Goal: Communication & Community: Answer question/provide support

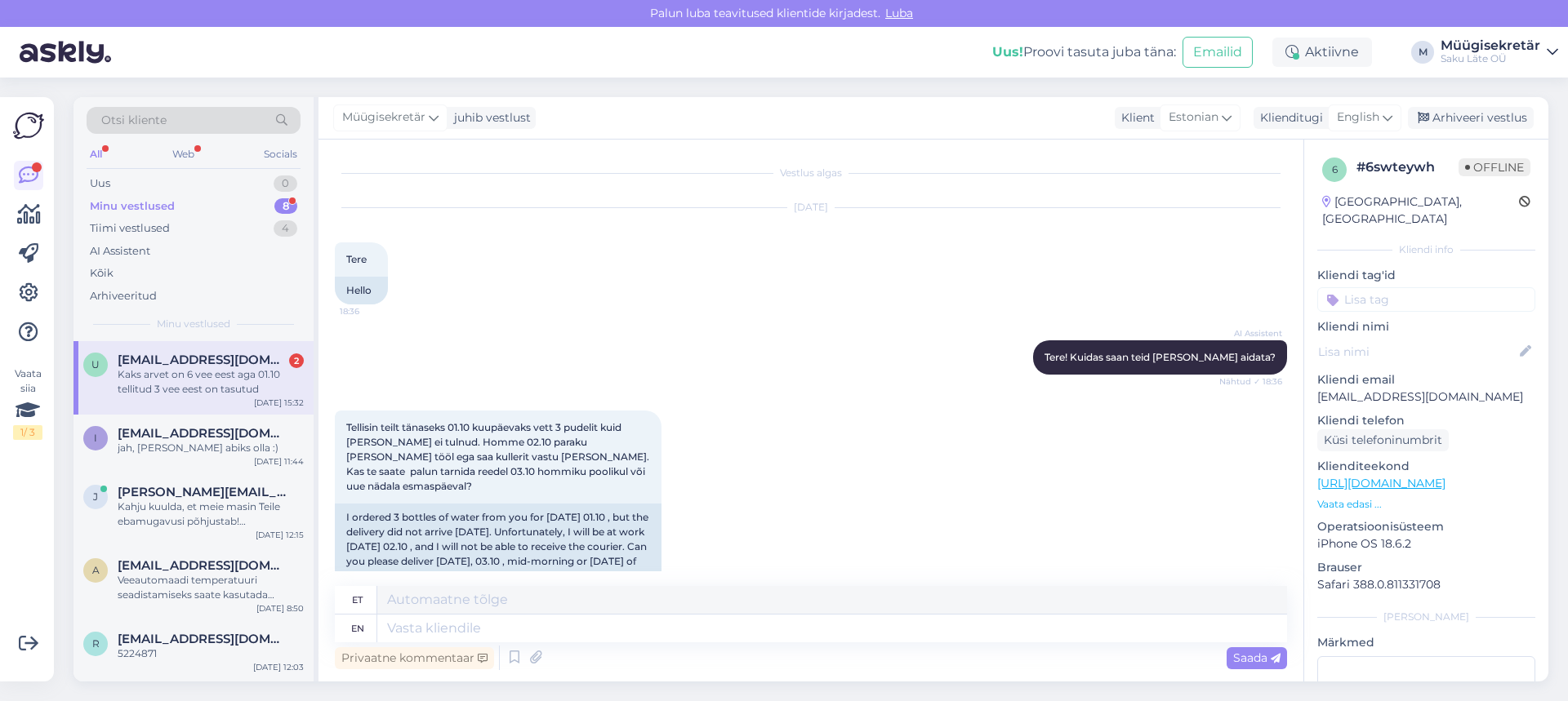
scroll to position [1380, 0]
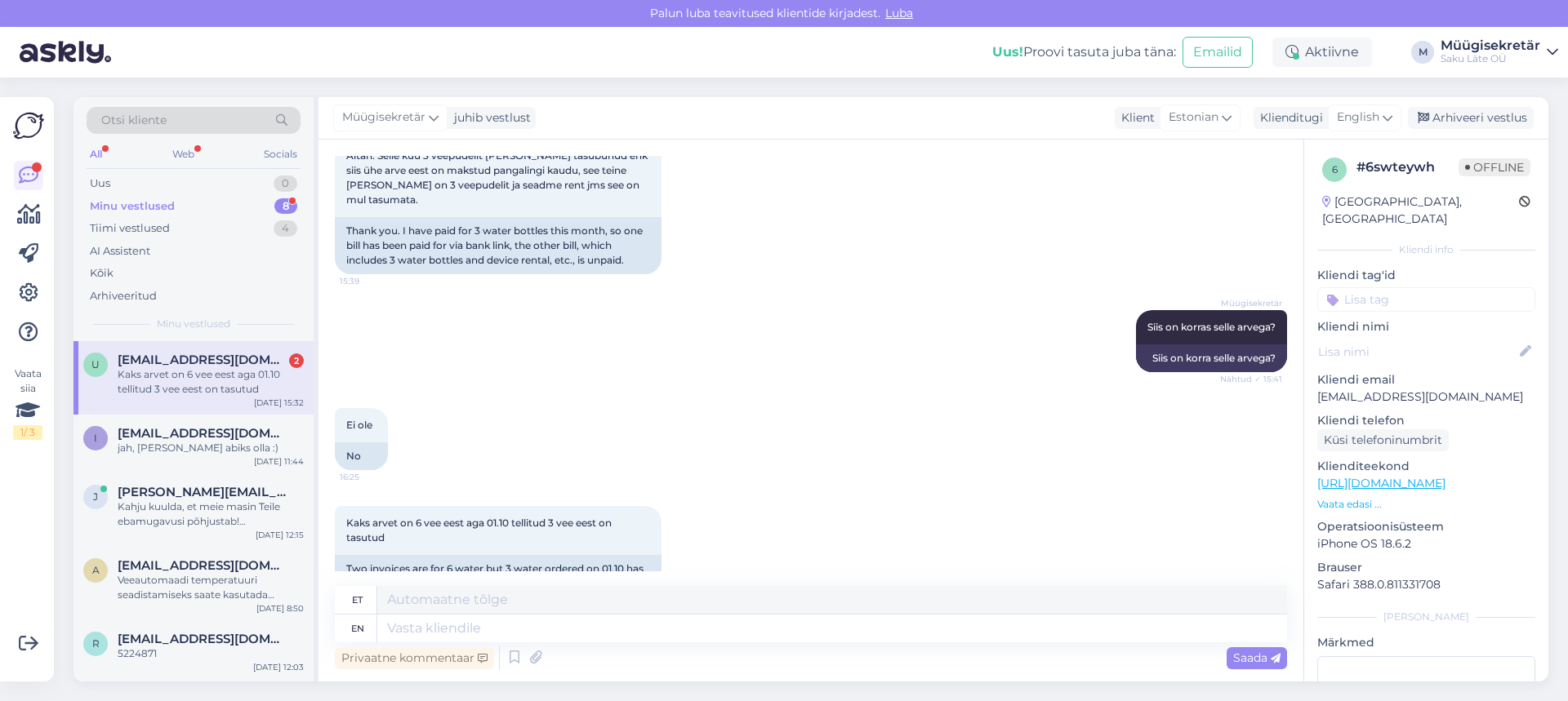
click at [202, 365] on span "[EMAIL_ADDRESS][DOMAIN_NAME]" at bounding box center [202, 359] width 170 height 15
click at [414, 631] on textarea at bounding box center [831, 629] width 910 height 28
click at [425, 627] on textarea at bounding box center [831, 629] width 910 height 28
type textarea "Teie"
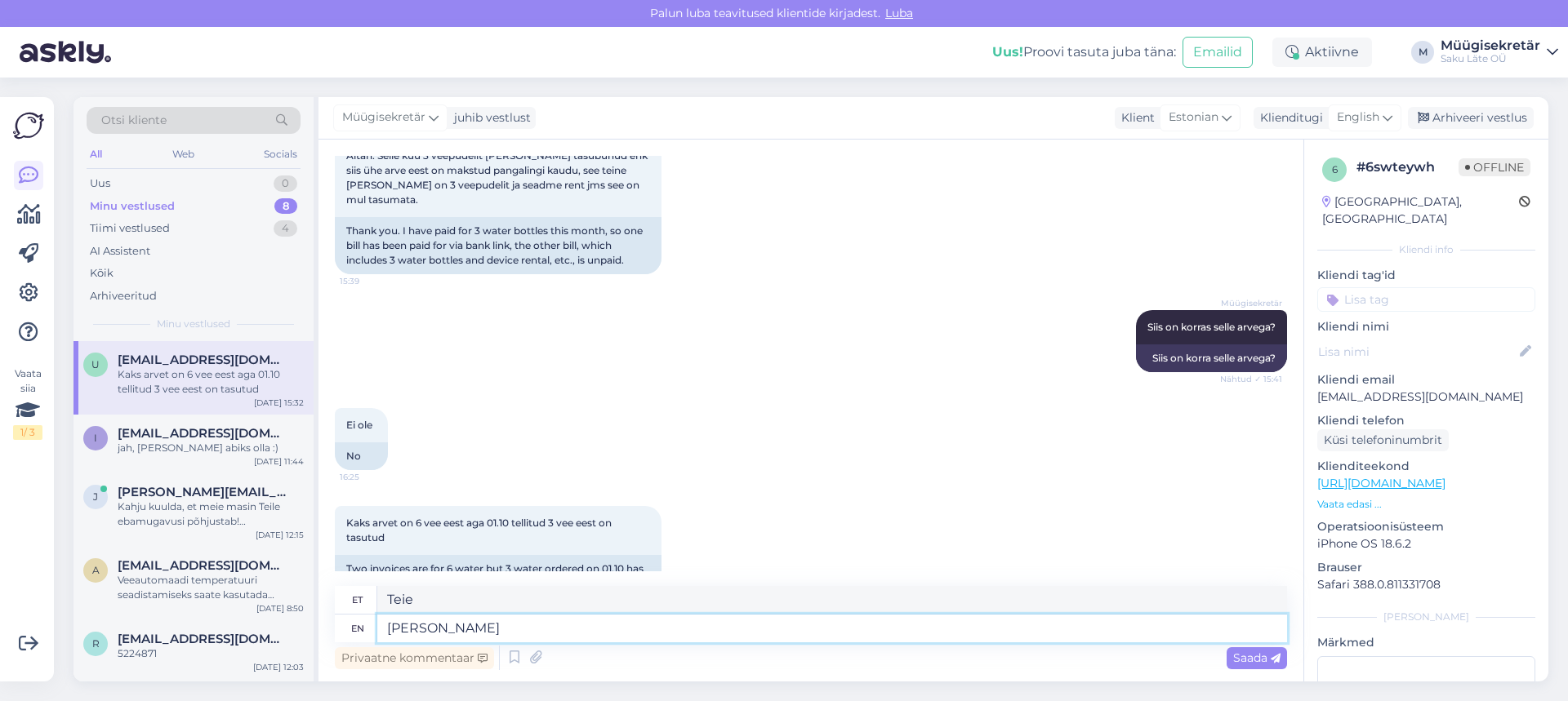
type textarea "[PERSON_NAME]"
type textarea "Teie haldur võtab"
type textarea "Teie haldur võtab ühem"
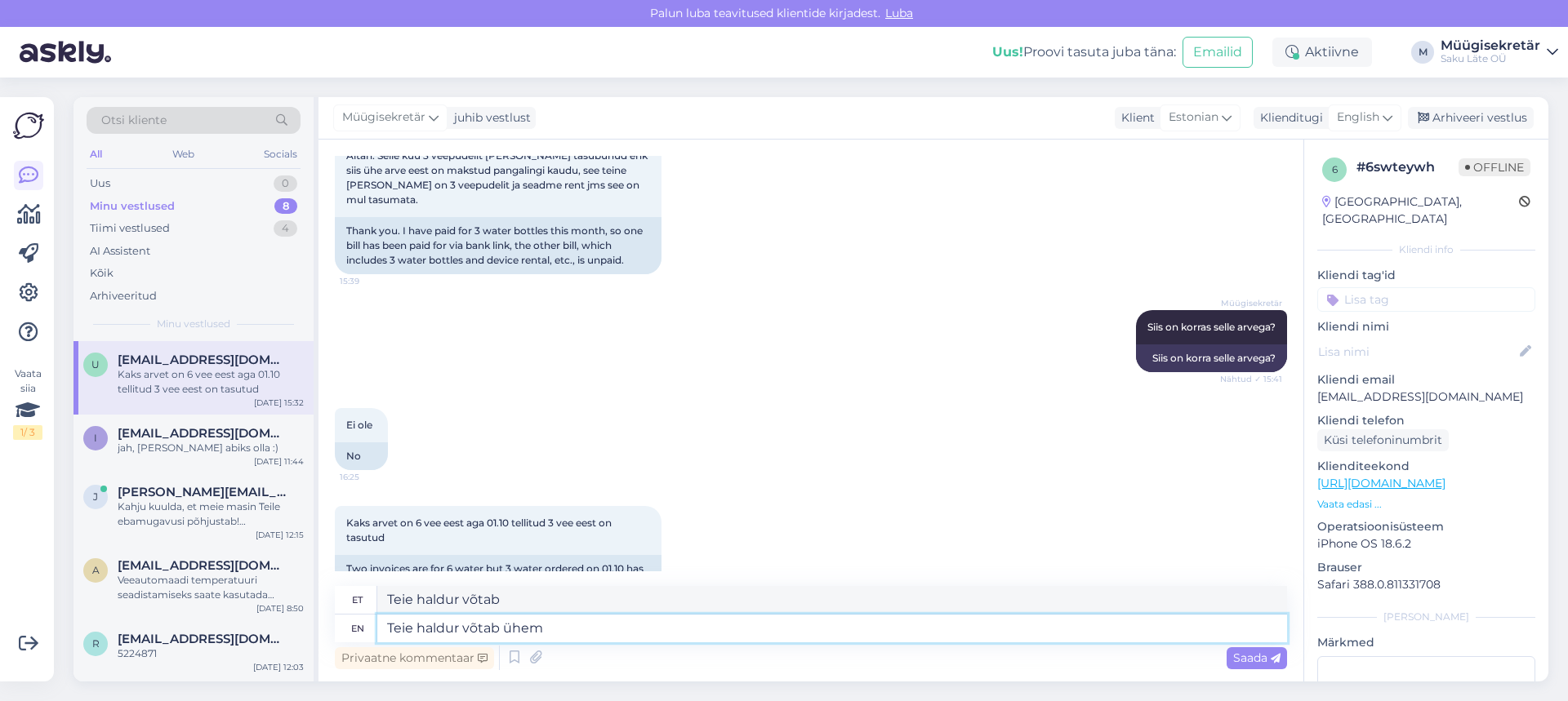
type textarea "Teie haldur võtab ühendust"
type textarea "Teie ha"
type textarea "Teie haldur võtab"
type textarea "T"
type textarea "Teie"
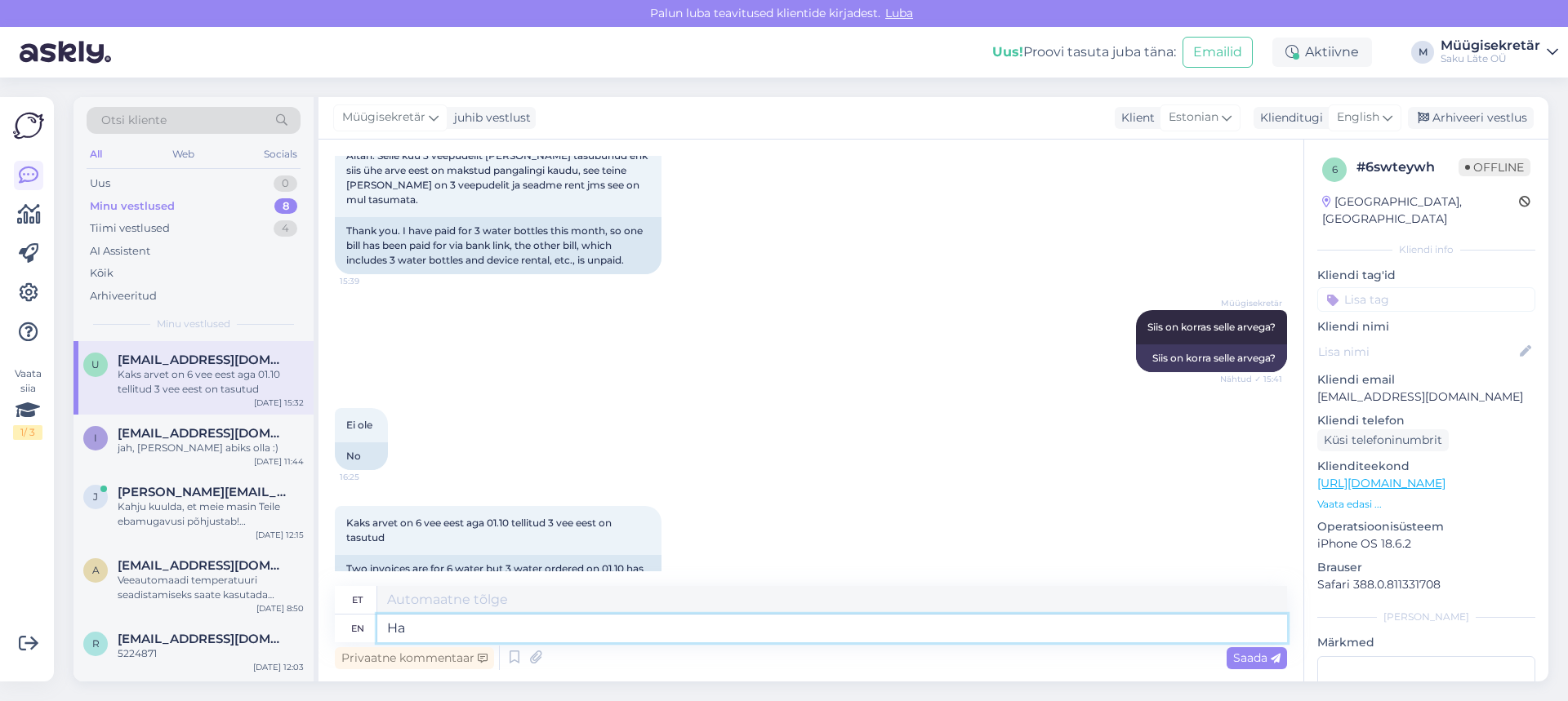
type textarea "Hal"
type textarea "Ha"
type textarea "Haldur v"
type textarea "Haldur"
type textarea "Haldur võtab"
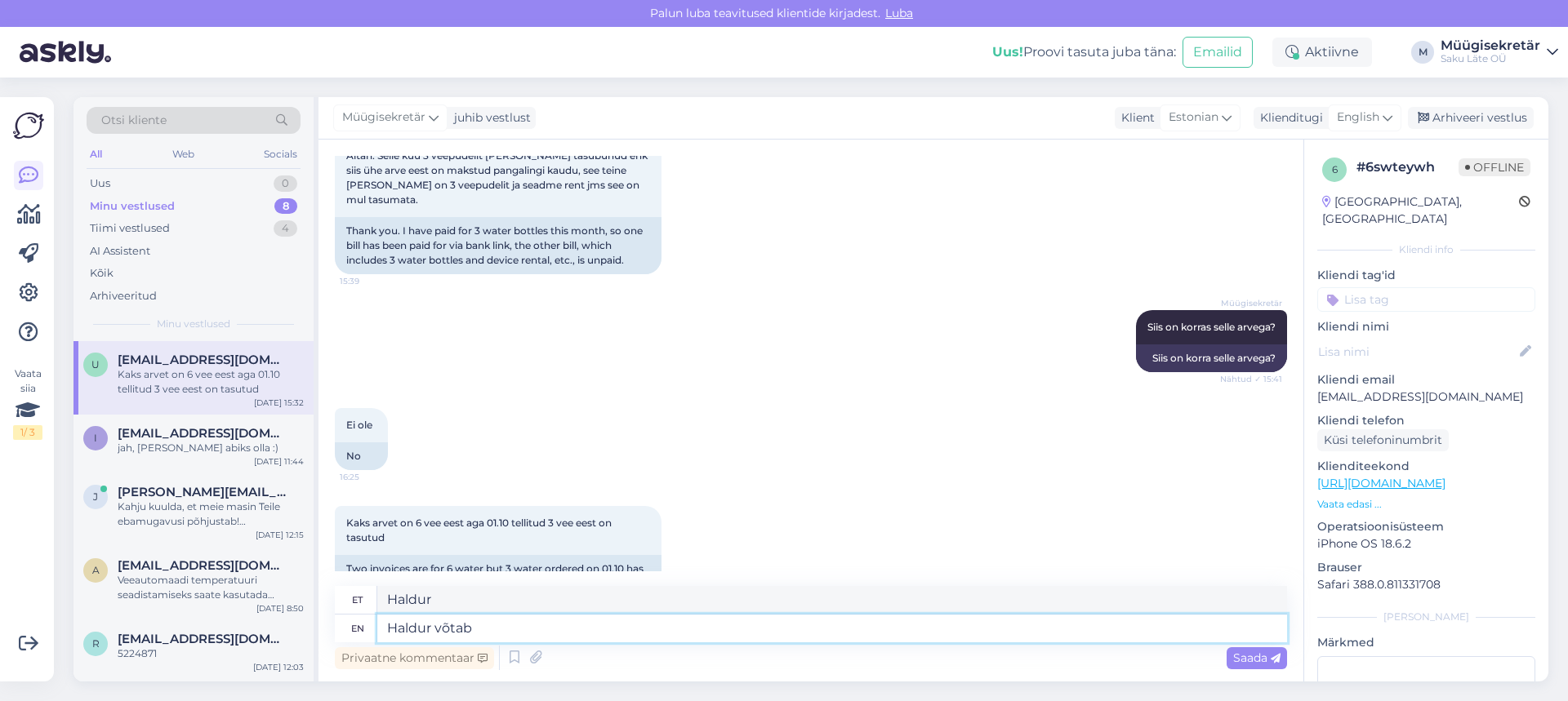
type textarea "Haldur võtab"
type textarea "Haldur võtab Teiega"
type textarea "Haldur võtab Teiega ühendust"
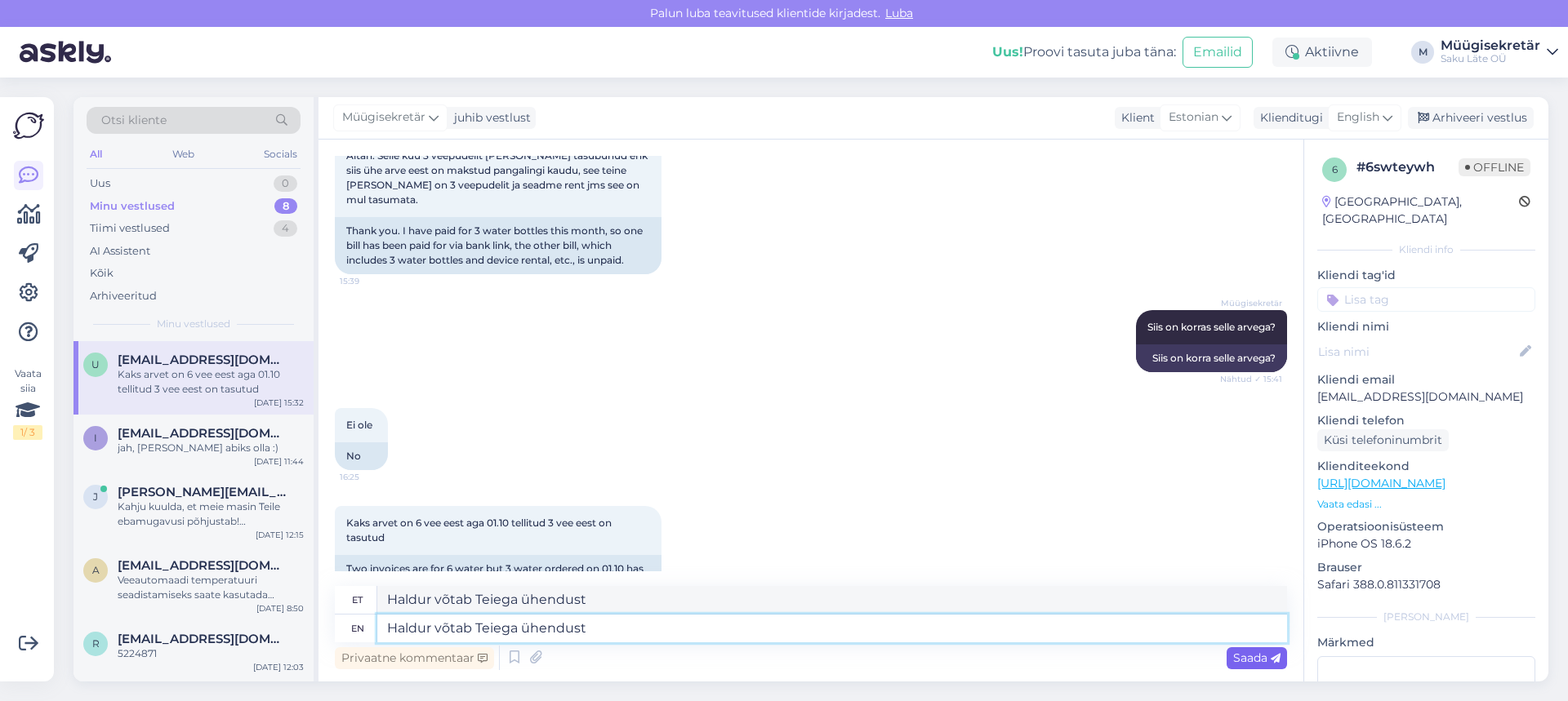
type textarea "Haldur võtab Teiega ühendust"
click at [1261, 662] on span "Saada" at bounding box center [1257, 657] width 47 height 15
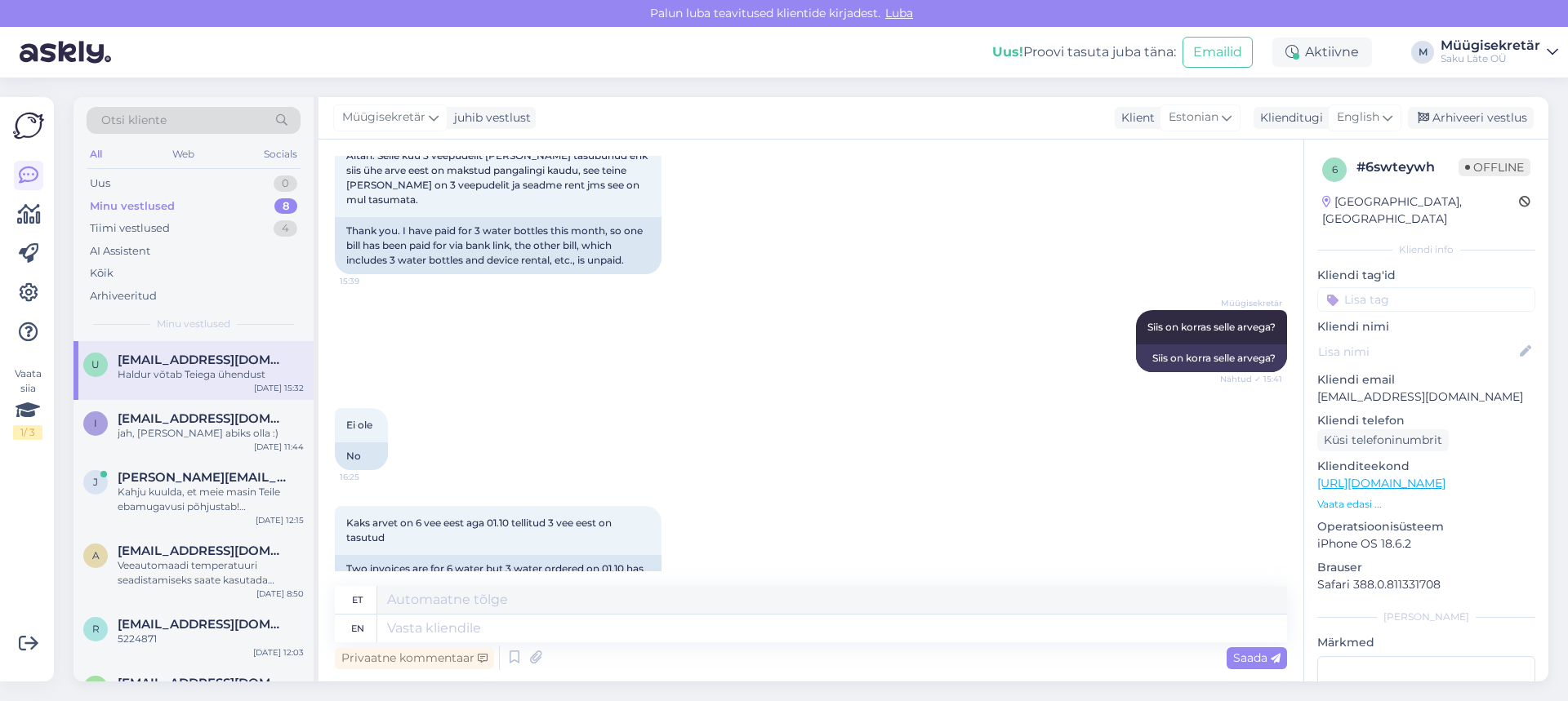
scroll to position [1478, 0]
